Goal: Information Seeking & Learning: Learn about a topic

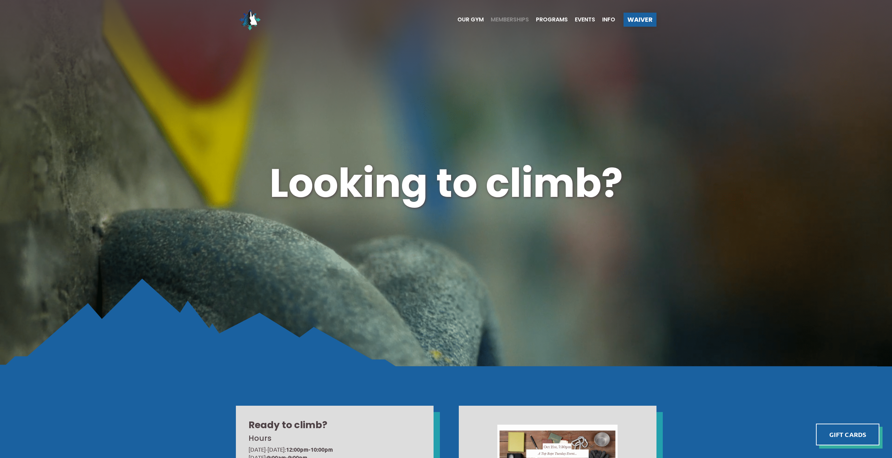
click at [497, 18] on span "Memberships" at bounding box center [510, 20] width 38 height 6
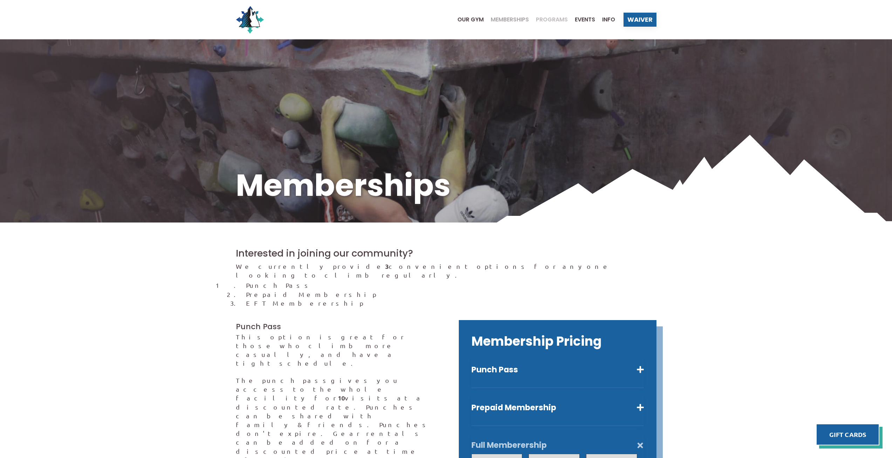
click at [557, 18] on span "Programs" at bounding box center [552, 20] width 32 height 6
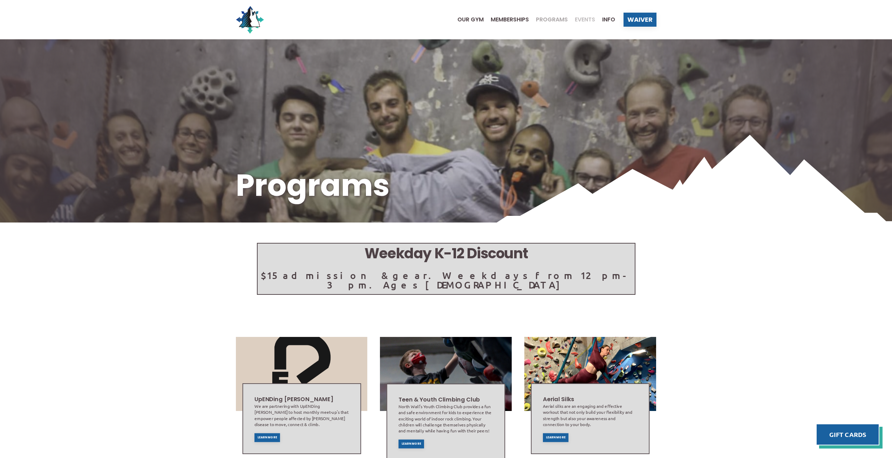
click at [585, 21] on span "Events" at bounding box center [585, 20] width 20 height 6
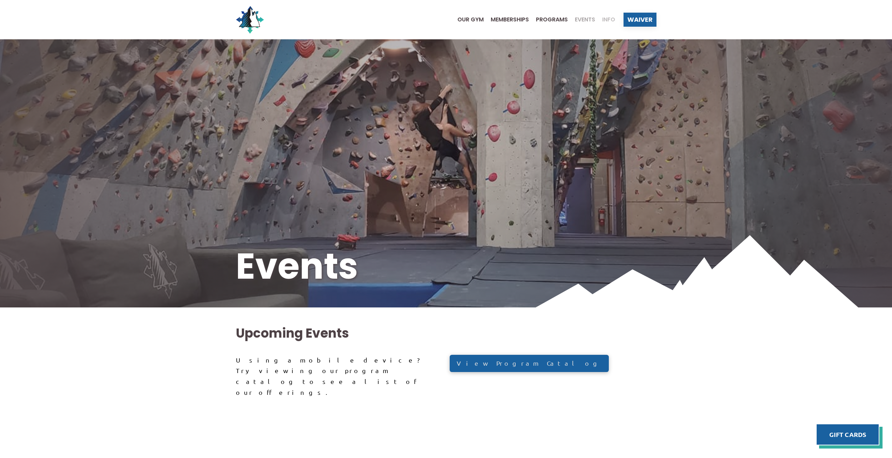
click at [604, 18] on span "Info" at bounding box center [608, 20] width 13 height 6
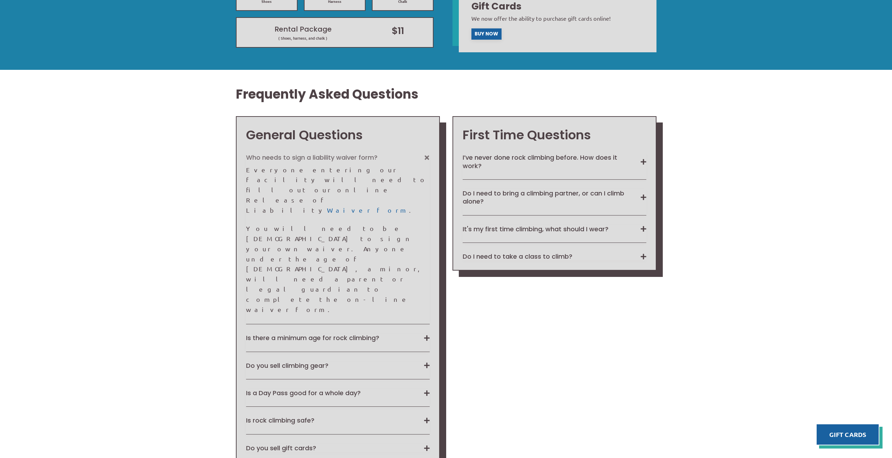
scroll to position [561, 0]
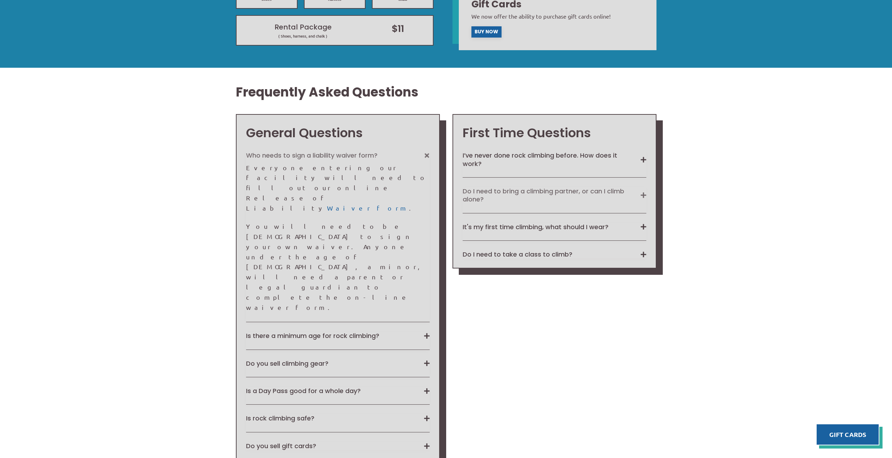
click at [645, 195] on button "Do I need to bring a climbing partner, or can I climb alone?" at bounding box center [555, 195] width 184 height 16
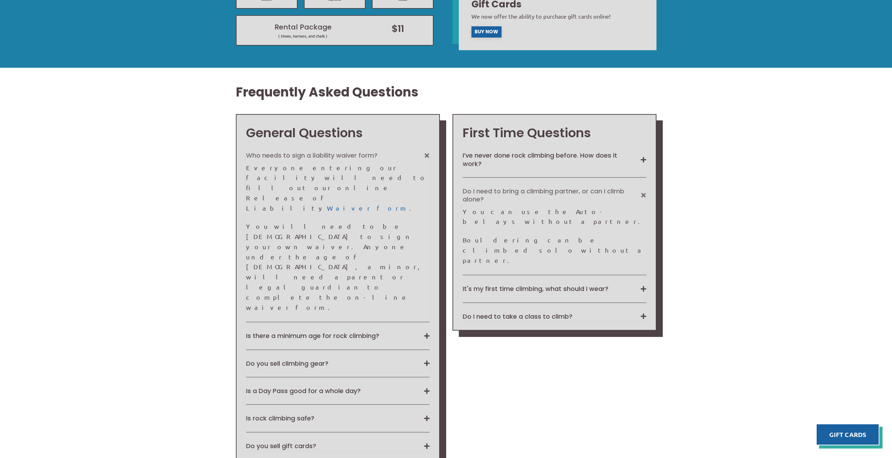
click at [645, 195] on button "Do I need to bring a climbing partner, or can I climb alone?" at bounding box center [555, 195] width 184 height 16
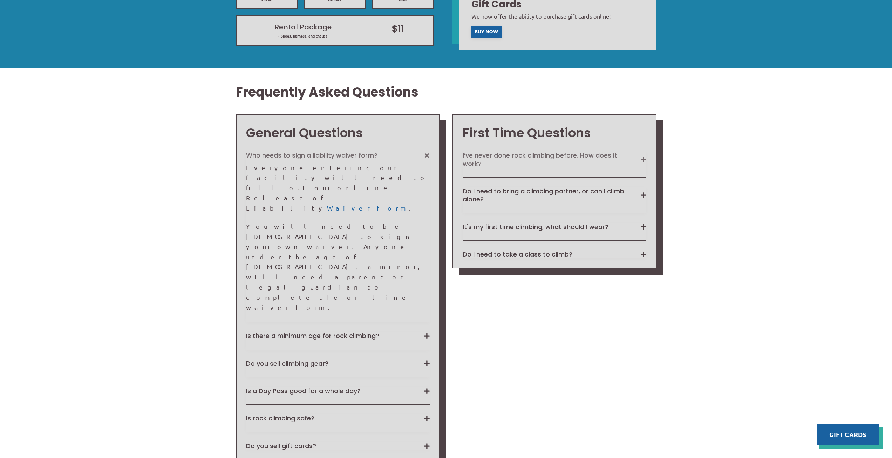
click at [642, 158] on button "I’ve never done rock climbing before. How does it work?" at bounding box center [555, 159] width 184 height 16
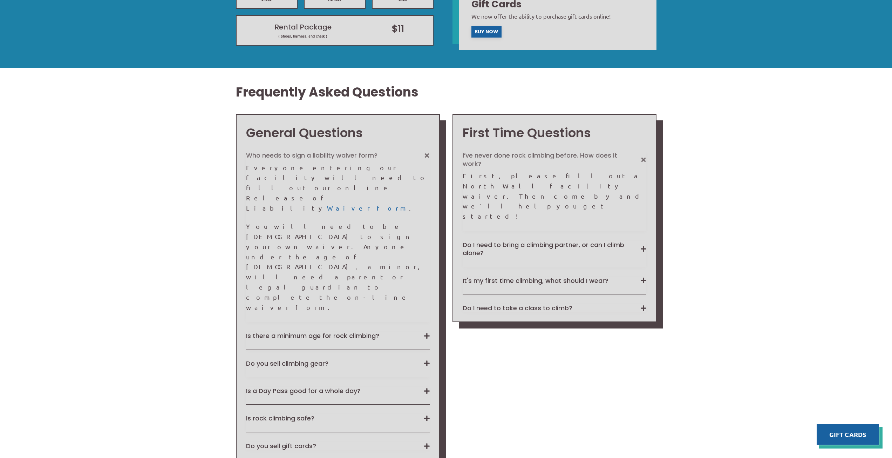
click at [642, 158] on button "I’ve never done rock climbing before. How does it work?" at bounding box center [555, 159] width 184 height 16
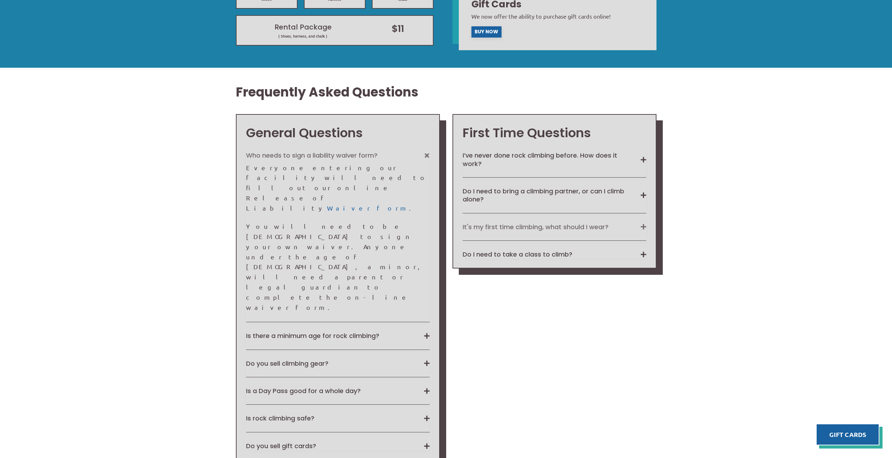
click at [642, 224] on button "It's my first time climbing, what should I wear?" at bounding box center [555, 227] width 184 height 8
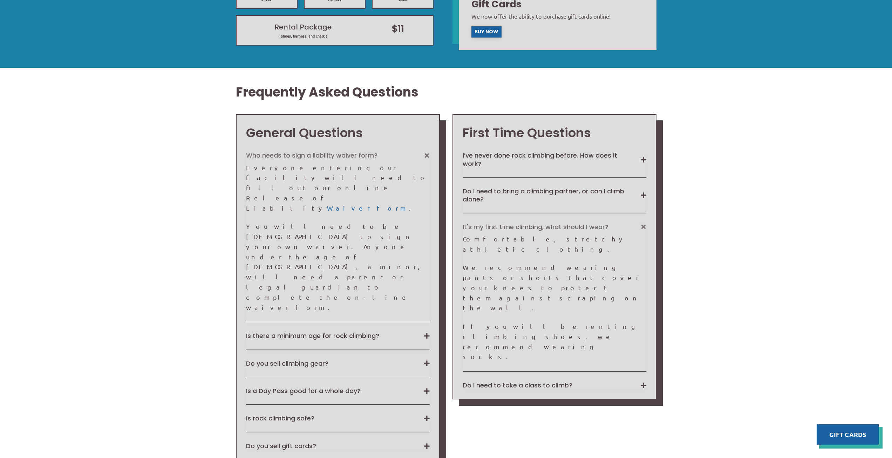
click at [642, 224] on button "It's my first time climbing, what should I wear?" at bounding box center [555, 227] width 184 height 8
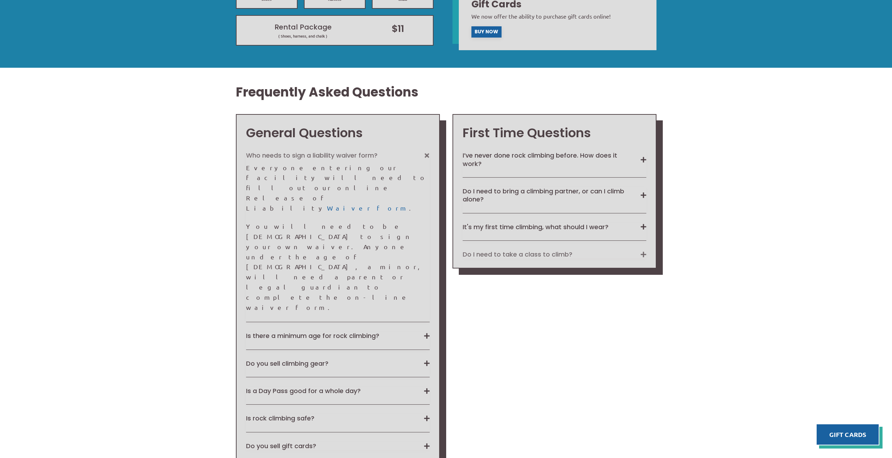
click at [645, 255] on button "Do I need to take a class to climb?" at bounding box center [555, 254] width 184 height 8
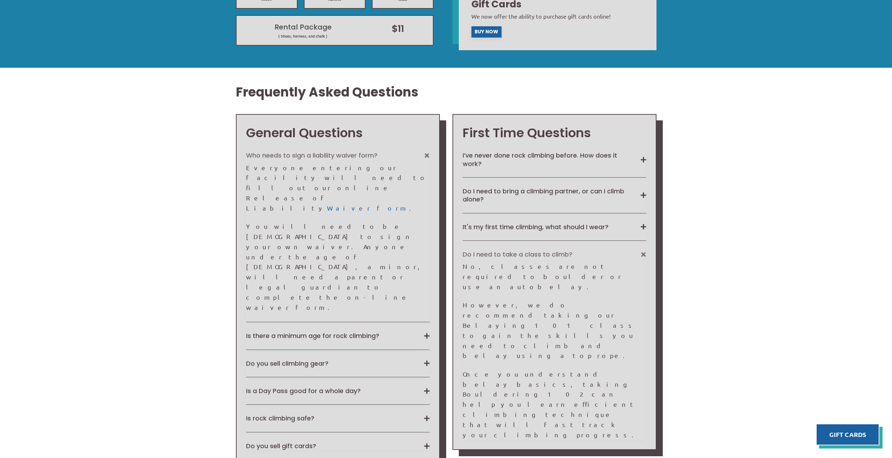
click at [645, 255] on button "Do I need to take a class to climb?" at bounding box center [555, 254] width 184 height 8
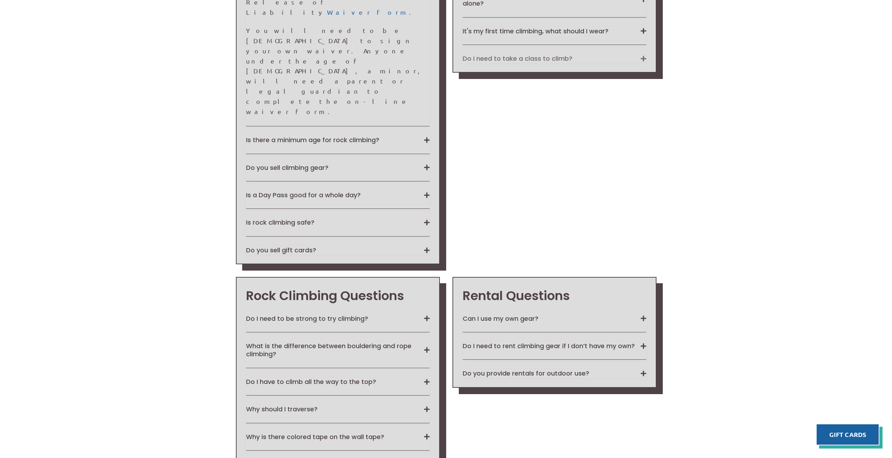
scroll to position [807, 0]
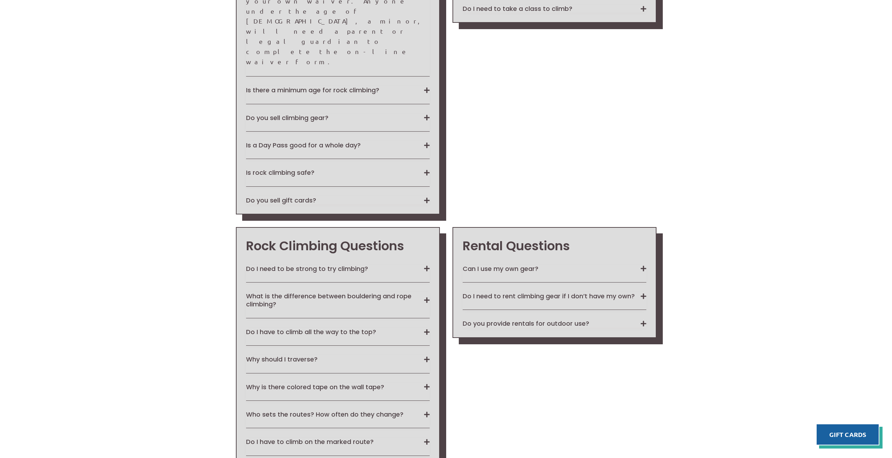
click at [647, 227] on div "Rental Questions Can I use my own gear? Yes. You may use any of your own gear i…" at bounding box center [555, 282] width 204 height 111
click at [645, 264] on button "Can I use my own gear?" at bounding box center [555, 268] width 184 height 8
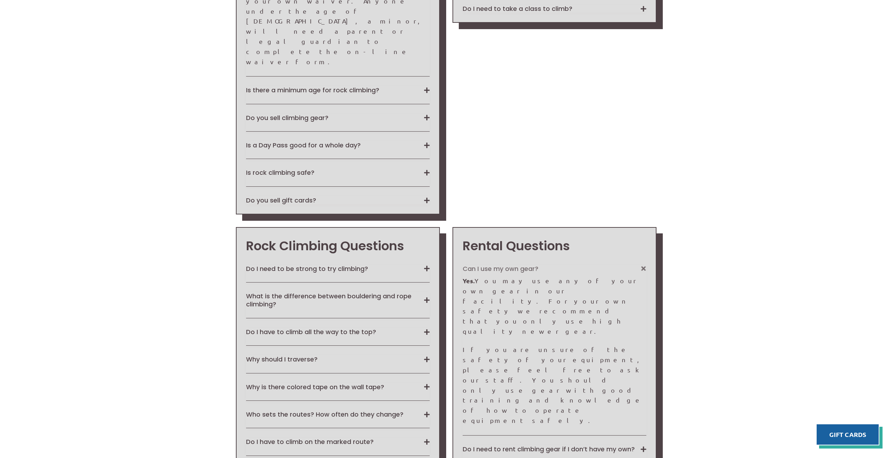
click at [645, 264] on button "Can I use my own gear?" at bounding box center [555, 268] width 184 height 8
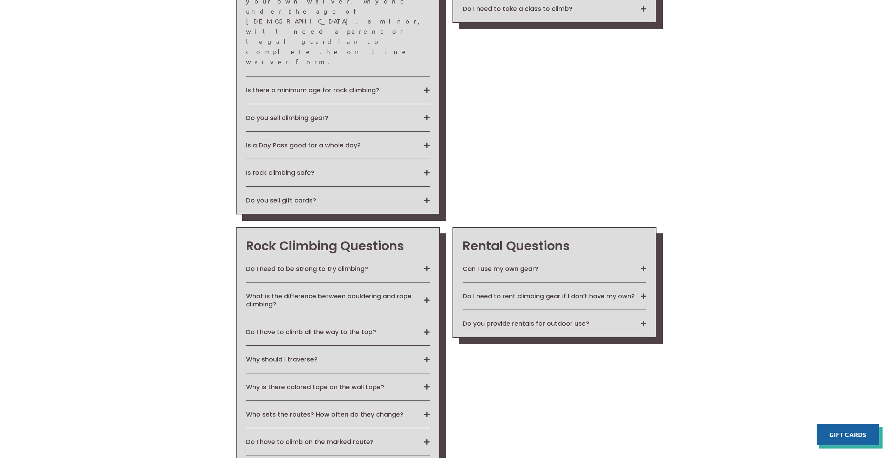
click at [647, 227] on div "Rental Questions Can I use my own gear? Yes. You may use any of your own gear i…" at bounding box center [555, 282] width 204 height 111
click at [645, 292] on button "Do I need to rent climbing gear if I don’t have my own?" at bounding box center [555, 296] width 184 height 8
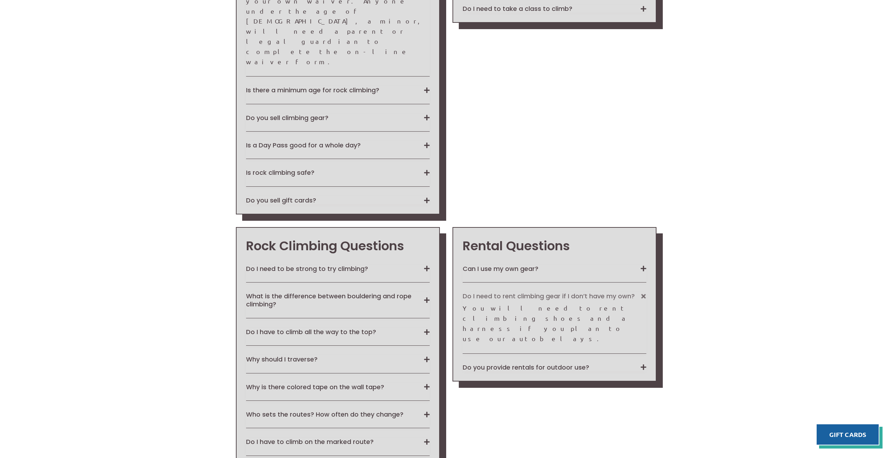
click at [645, 292] on button "Do I need to rent climbing gear if I don’t have my own?" at bounding box center [555, 296] width 184 height 8
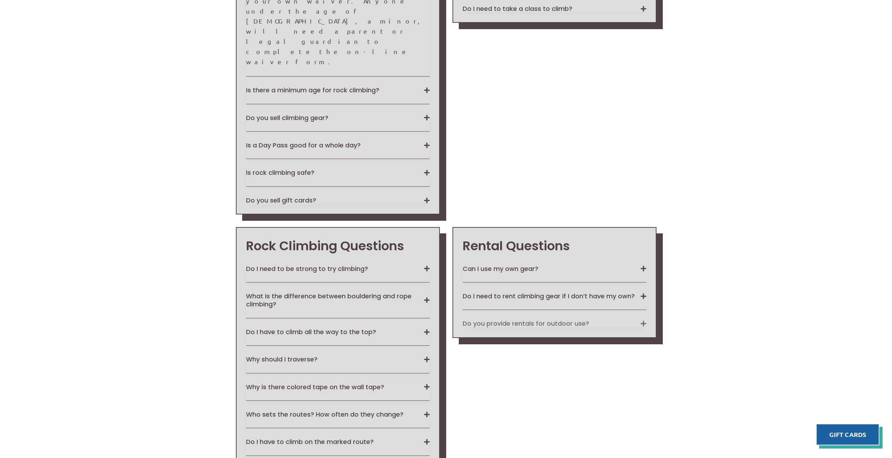
click at [644, 319] on button "Do you provide rentals for outdoor use?" at bounding box center [555, 323] width 184 height 8
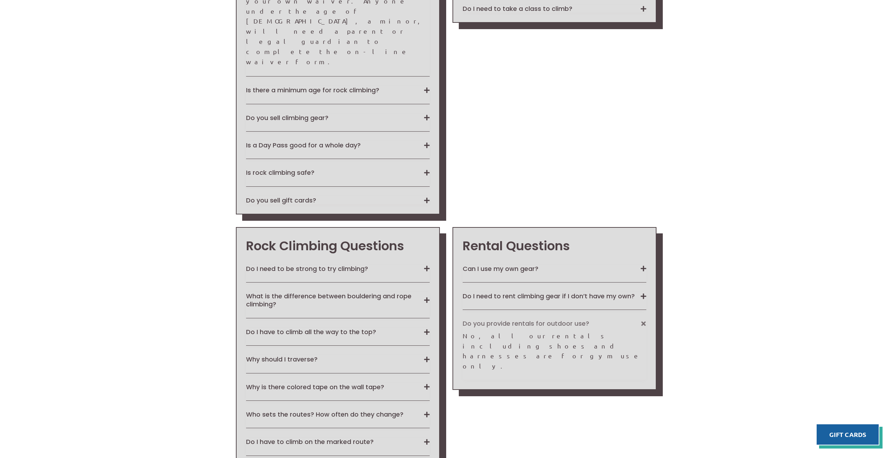
click at [644, 319] on button "Do you provide rentals for outdoor use?" at bounding box center [555, 323] width 184 height 8
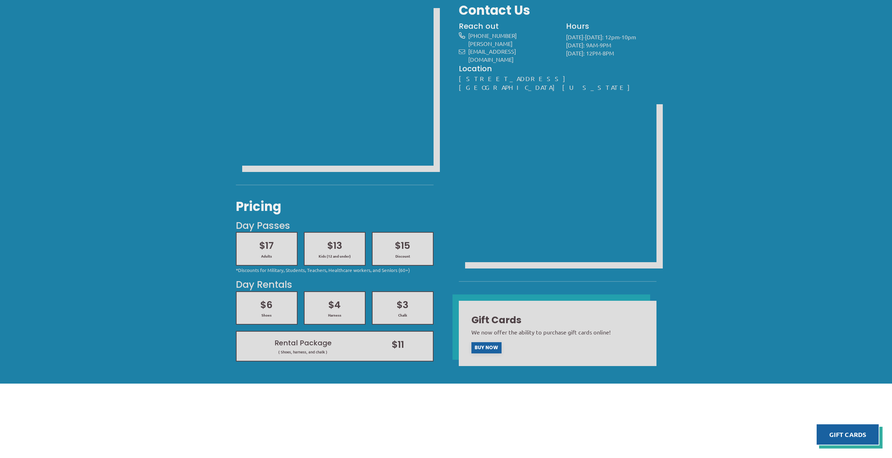
scroll to position [0, 0]
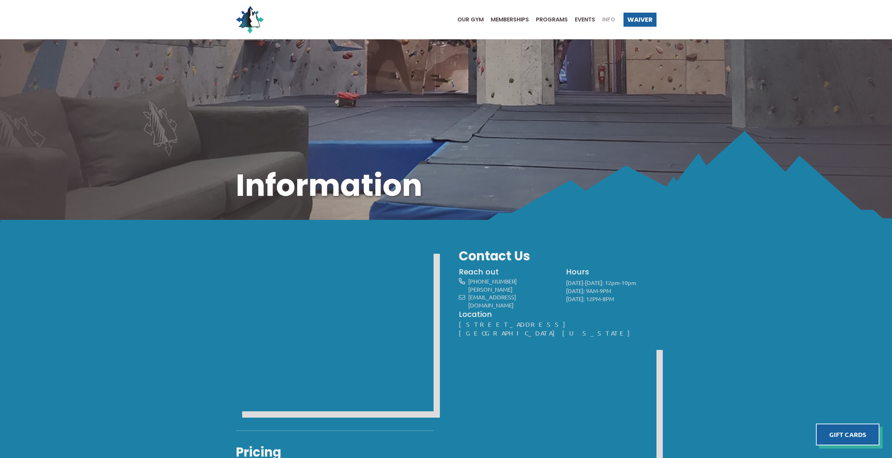
click at [577, 22] on ul "Our Gym Memberships Programs Events Info" at bounding box center [533, 20] width 165 height 28
click at [577, 20] on span "Events" at bounding box center [585, 20] width 20 height 6
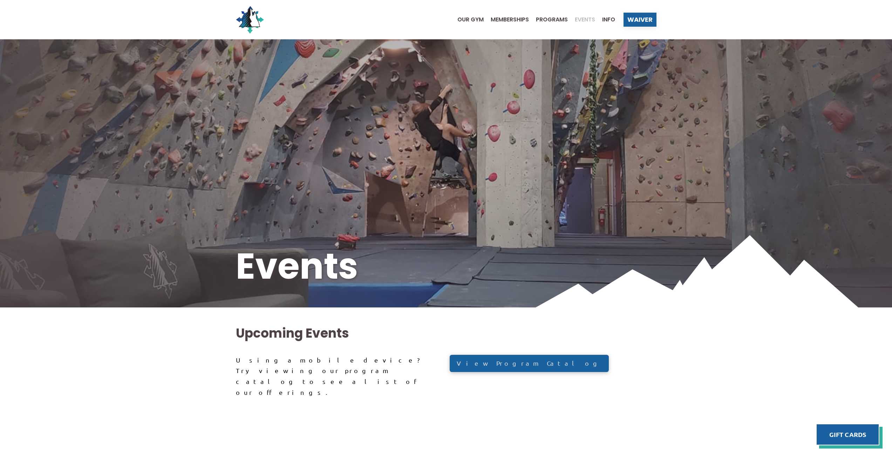
click at [568, 19] on div "Events" at bounding box center [581, 20] width 27 height 6
click at [553, 14] on ul "Our Gym Memberships Programs Events Info" at bounding box center [533, 20] width 165 height 28
click at [553, 17] on span "Programs" at bounding box center [552, 20] width 32 height 6
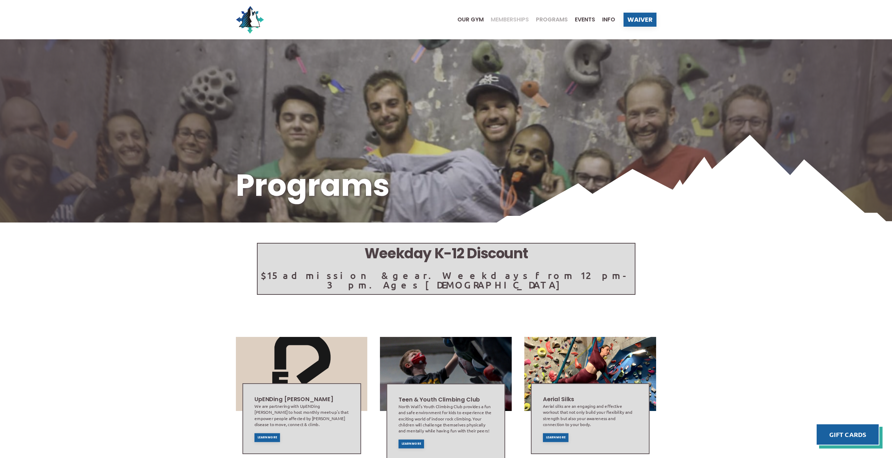
click at [511, 19] on span "Memberships" at bounding box center [510, 20] width 38 height 6
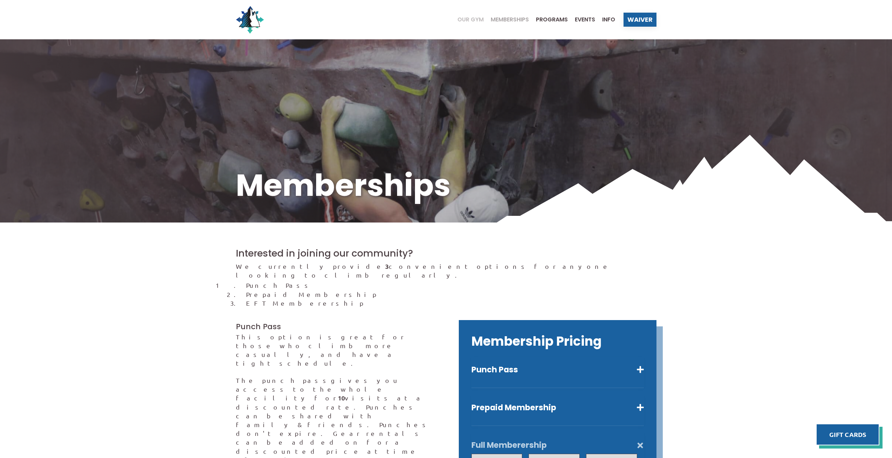
click at [465, 17] on span "Our Gym" at bounding box center [471, 20] width 26 height 6
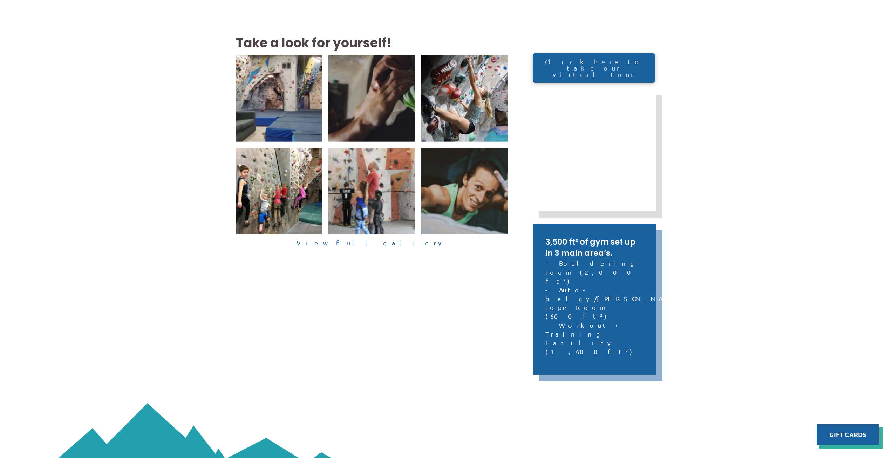
scroll to position [245, 0]
